Goal: Find specific page/section: Find specific page/section

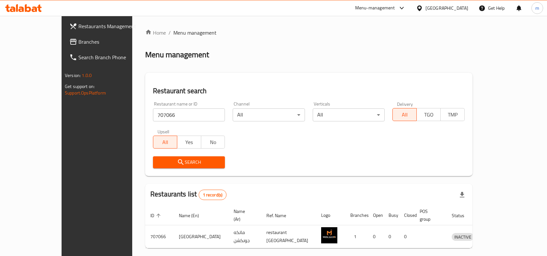
scroll to position [20, 0]
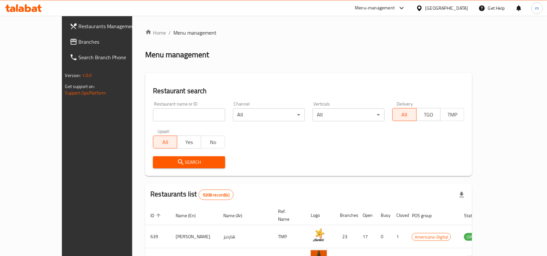
click at [461, 11] on div "[GEOGRAPHIC_DATA]" at bounding box center [446, 8] width 43 height 7
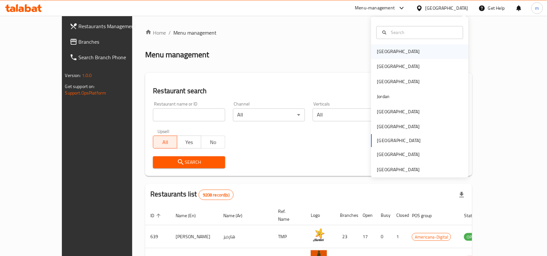
click at [388, 51] on div "[GEOGRAPHIC_DATA]" at bounding box center [398, 51] width 53 height 15
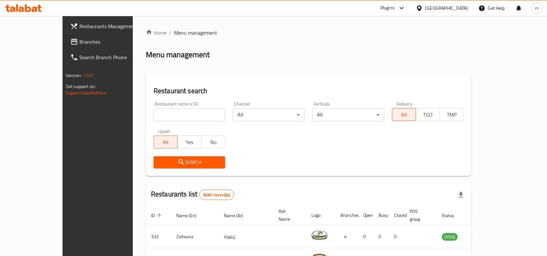
click at [79, 44] on span "Branches" at bounding box center [113, 42] width 69 height 8
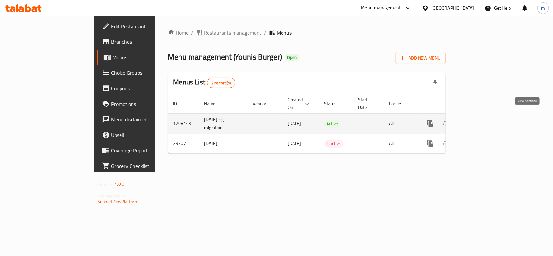
click at [480, 121] on icon "enhanced table" at bounding box center [477, 124] width 6 height 6
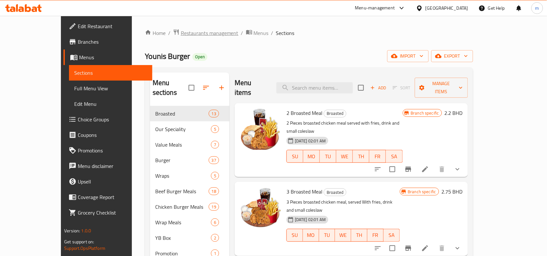
click at [181, 33] on span "Restaurants management" at bounding box center [210, 33] width 58 height 8
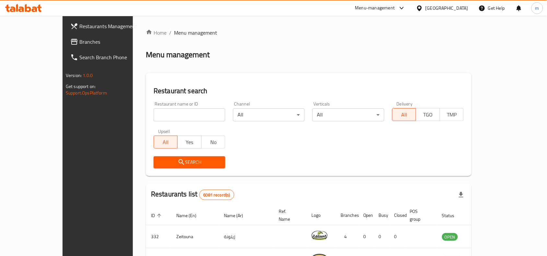
click at [154, 114] on input "search" at bounding box center [190, 114] width 72 height 13
paste input "15264"
type input "15264"
click button "Search" at bounding box center [190, 162] width 72 height 12
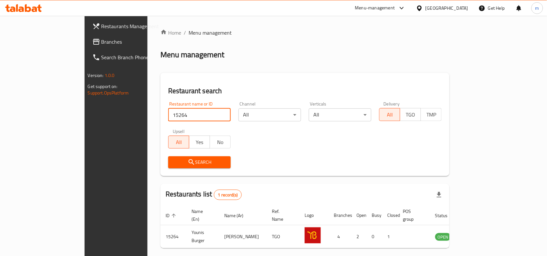
click at [194, 160] on span "Search" at bounding box center [199, 162] width 52 height 8
click at [423, 8] on icon at bounding box center [419, 8] width 7 height 7
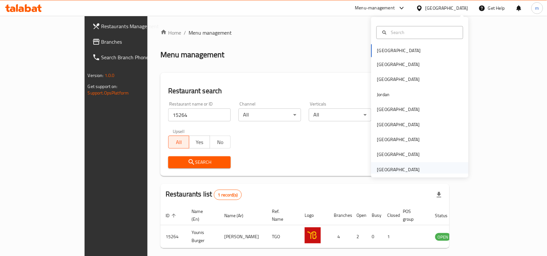
click at [402, 171] on div "[GEOGRAPHIC_DATA]" at bounding box center [398, 169] width 43 height 7
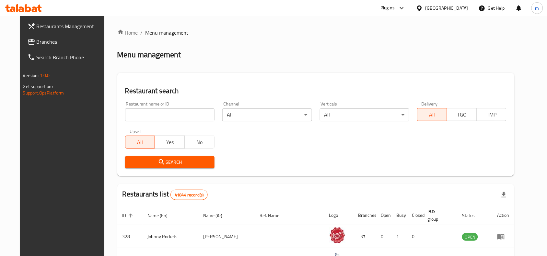
click at [37, 41] on span "Branches" at bounding box center [71, 42] width 69 height 8
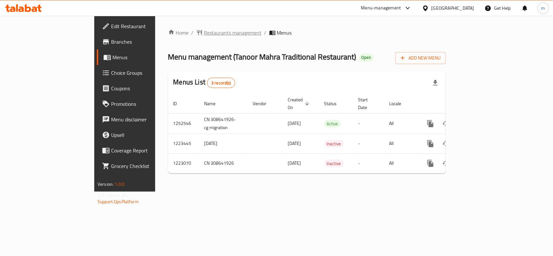
click at [204, 33] on span "Restaurants management" at bounding box center [233, 33] width 58 height 8
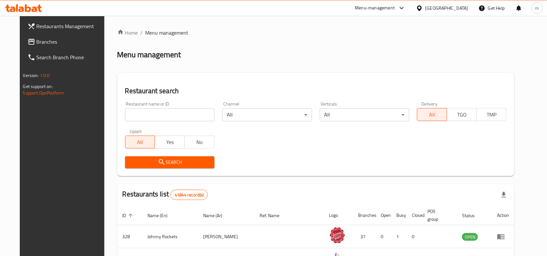
click at [189, 119] on input "search" at bounding box center [169, 114] width 89 height 13
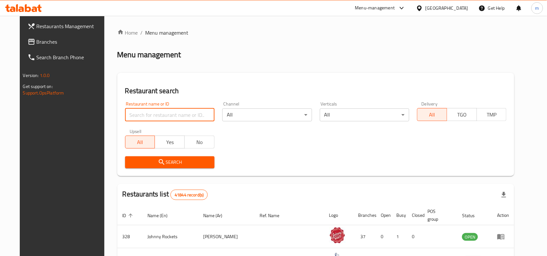
paste input "640986"
type input "640986"
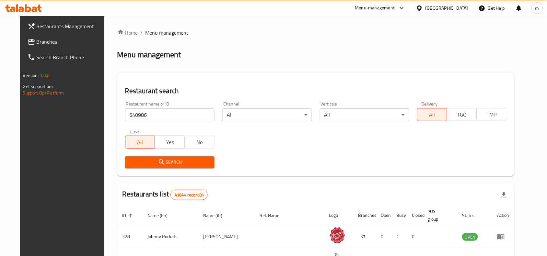
click at [188, 166] on span "Search" at bounding box center [169, 162] width 79 height 8
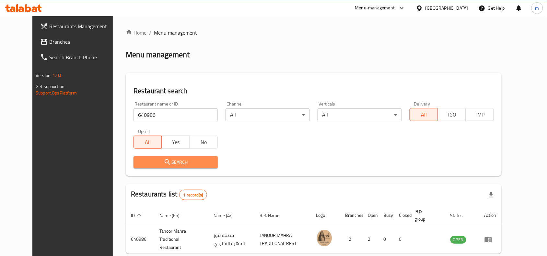
click at [198, 160] on span "Search" at bounding box center [176, 162] width 74 height 8
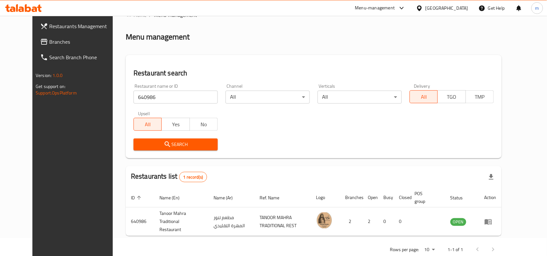
scroll to position [28, 0]
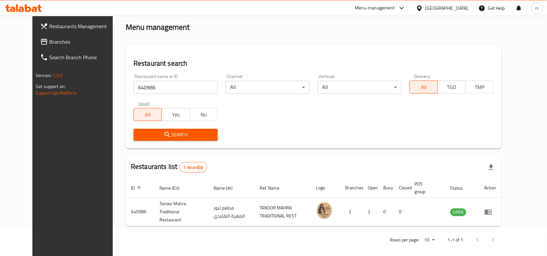
click at [49, 44] on span "Branches" at bounding box center [83, 42] width 69 height 8
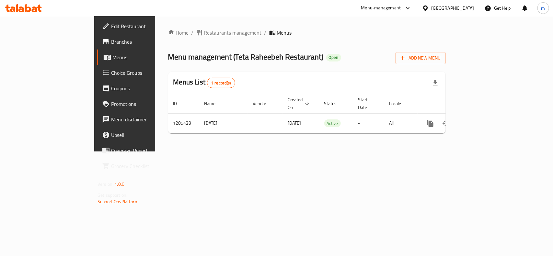
click at [204, 36] on span "Restaurants management" at bounding box center [233, 33] width 58 height 8
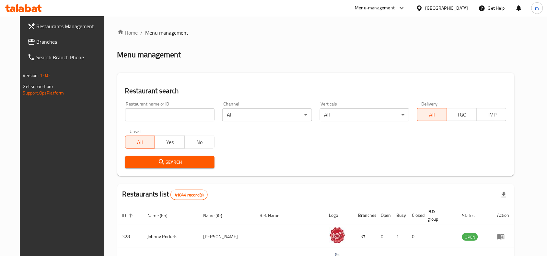
click at [167, 117] on input "search" at bounding box center [169, 114] width 89 height 13
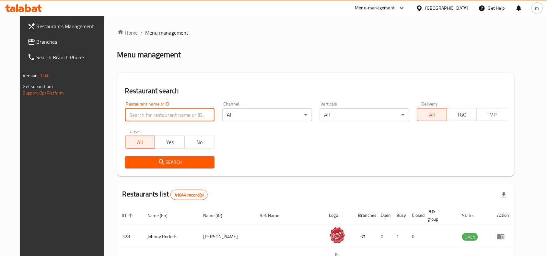
paste input "695874"
type input "695874"
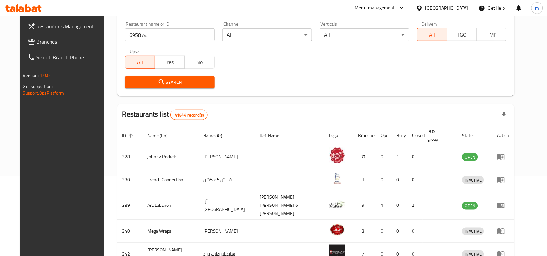
scroll to position [81, 0]
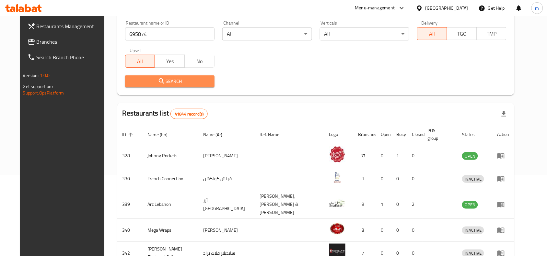
click at [195, 81] on span "Search" at bounding box center [169, 81] width 79 height 8
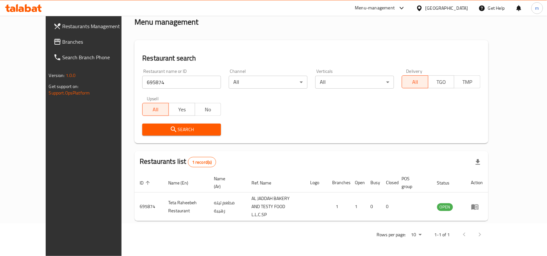
scroll to position [28, 0]
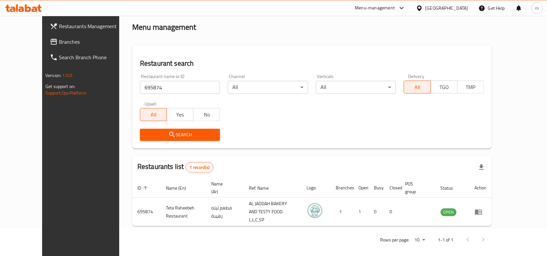
click at [449, 5] on div "United Arab Emirates" at bounding box center [446, 8] width 43 height 7
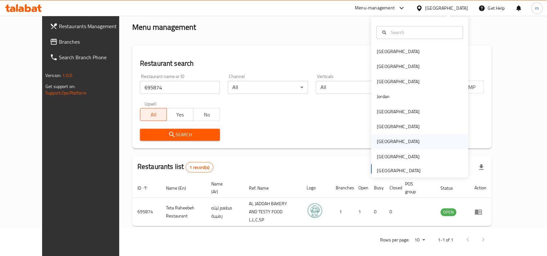
click at [377, 143] on div "[GEOGRAPHIC_DATA]" at bounding box center [398, 141] width 43 height 7
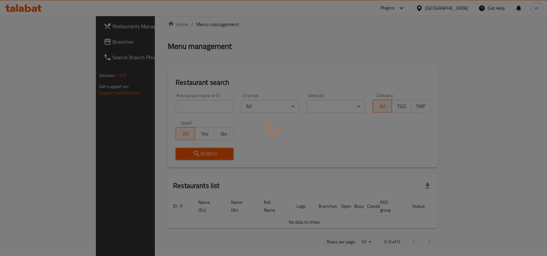
scroll to position [28, 0]
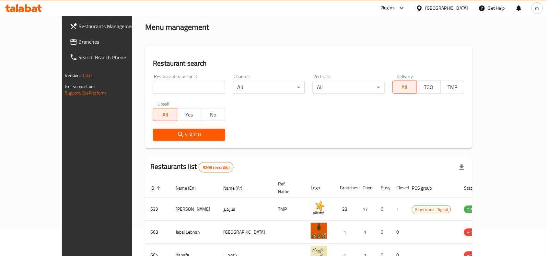
click at [79, 45] on span "Branches" at bounding box center [113, 42] width 69 height 8
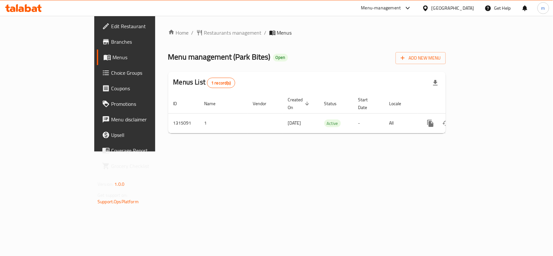
click at [269, 40] on div "Home / Restaurants management / Menus Menu management ( Park Bites ) Open Add N…" at bounding box center [307, 84] width 278 height 110
click at [204, 36] on span "Restaurants management" at bounding box center [233, 33] width 58 height 8
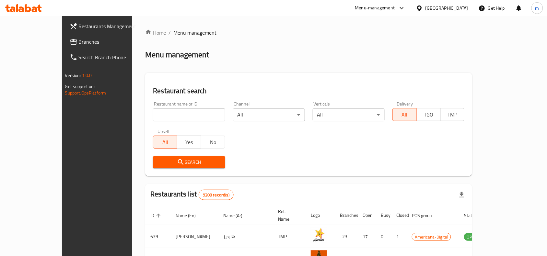
click at [181, 118] on input "search" at bounding box center [189, 114] width 72 height 13
paste input "707161"
type input "707161"
click button "Search" at bounding box center [189, 162] width 72 height 12
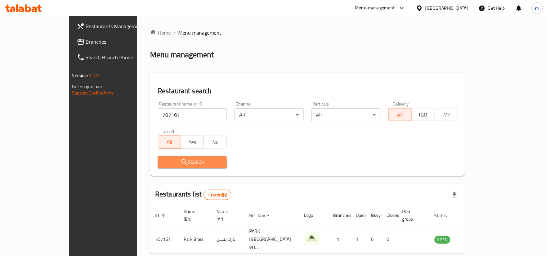
click at [203, 160] on span "Search" at bounding box center [192, 162] width 59 height 8
click at [202, 164] on span "Search" at bounding box center [192, 162] width 59 height 8
click at [189, 165] on span "Search" at bounding box center [192, 162] width 59 height 8
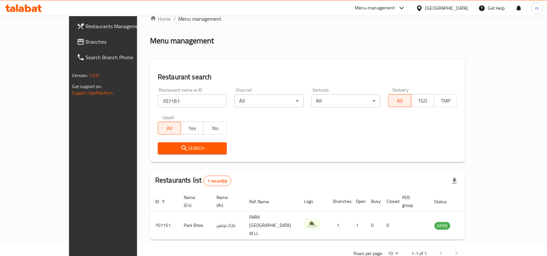
scroll to position [20, 0]
